Goal: Information Seeking & Learning: Learn about a topic

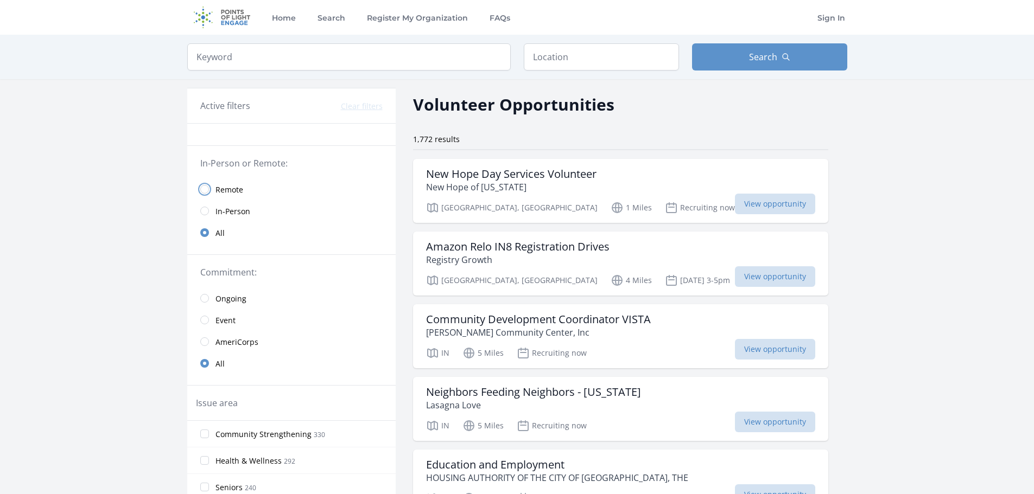
click at [203, 188] on input "radio" at bounding box center [204, 189] width 9 height 9
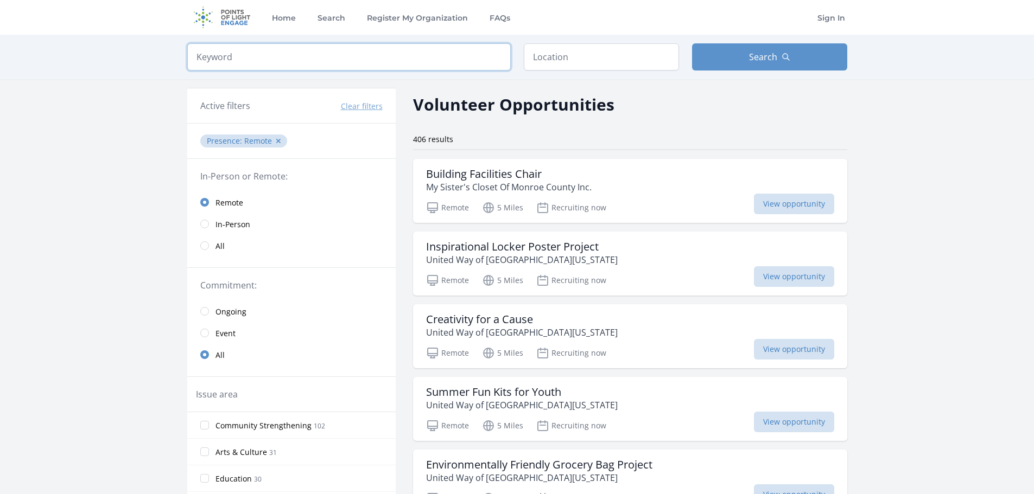
click at [233, 57] on input "search" at bounding box center [348, 56] width 323 height 27
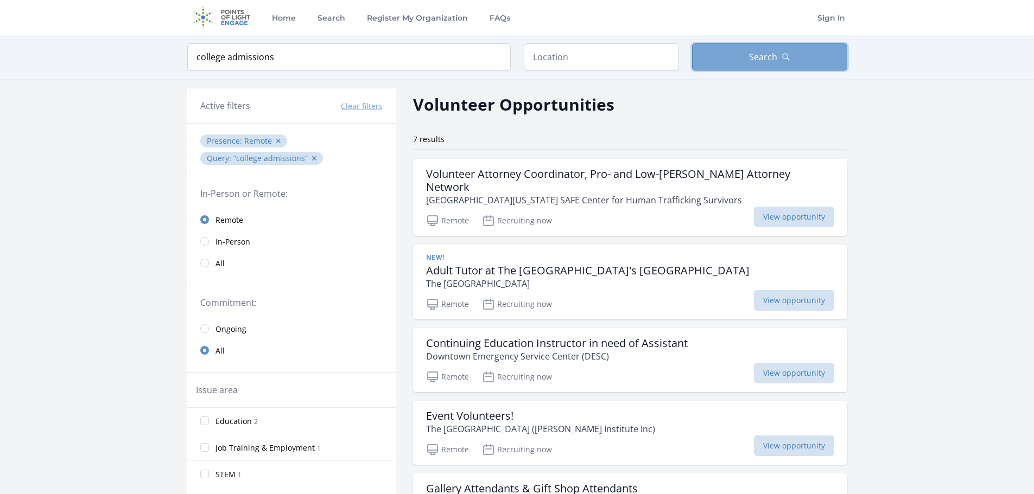
click at [729, 61] on button "Search" at bounding box center [769, 56] width 155 height 27
drag, startPoint x: 273, startPoint y: 62, endPoint x: 227, endPoint y: 61, distance: 45.6
click at [227, 61] on input "college admissions" at bounding box center [348, 56] width 323 height 27
type input "college"
click button "submit" at bounding box center [0, 0] width 0 height 0
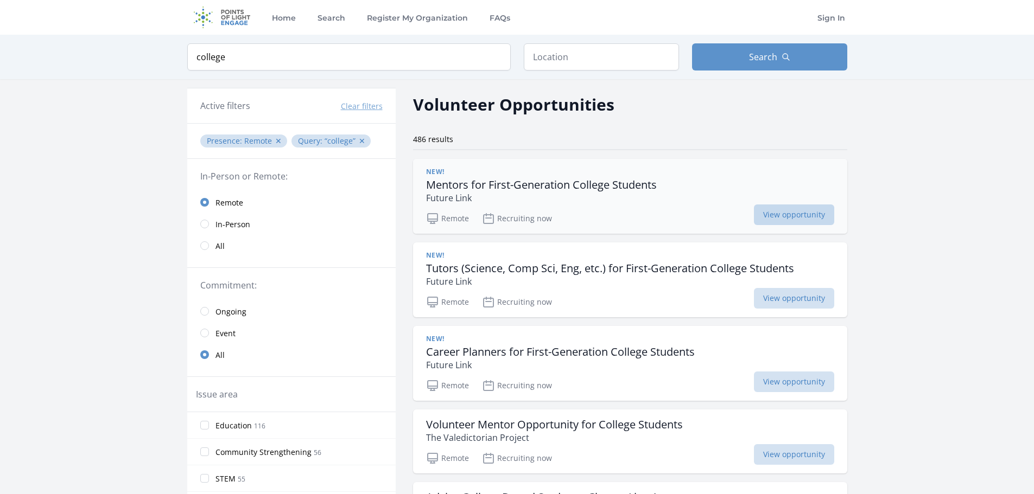
click at [772, 214] on span "View opportunity" at bounding box center [794, 215] width 80 height 21
